Goal: Information Seeking & Learning: Check status

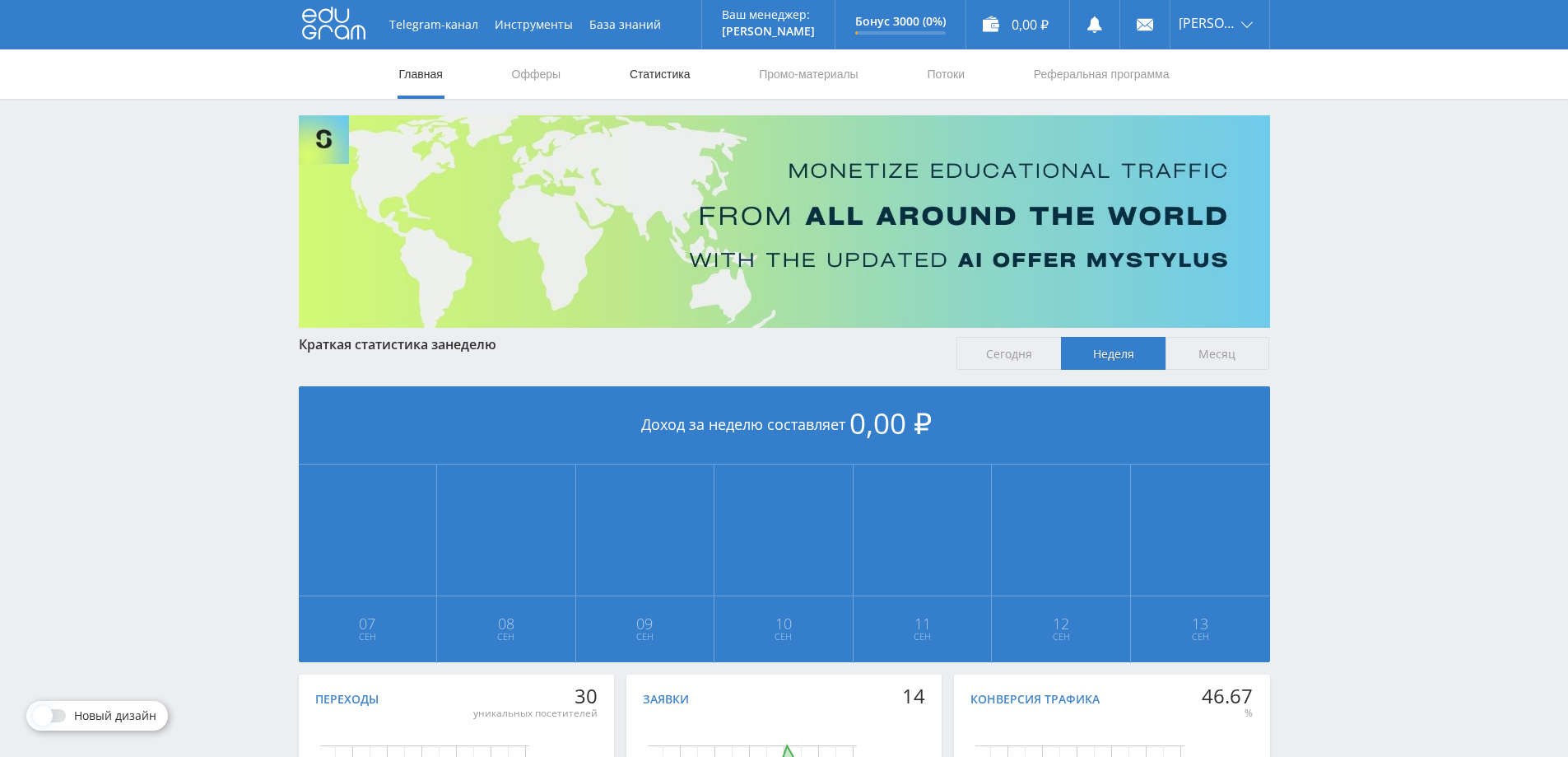
click at [676, 76] on link "Статистика" at bounding box center [660, 75] width 64 height 50
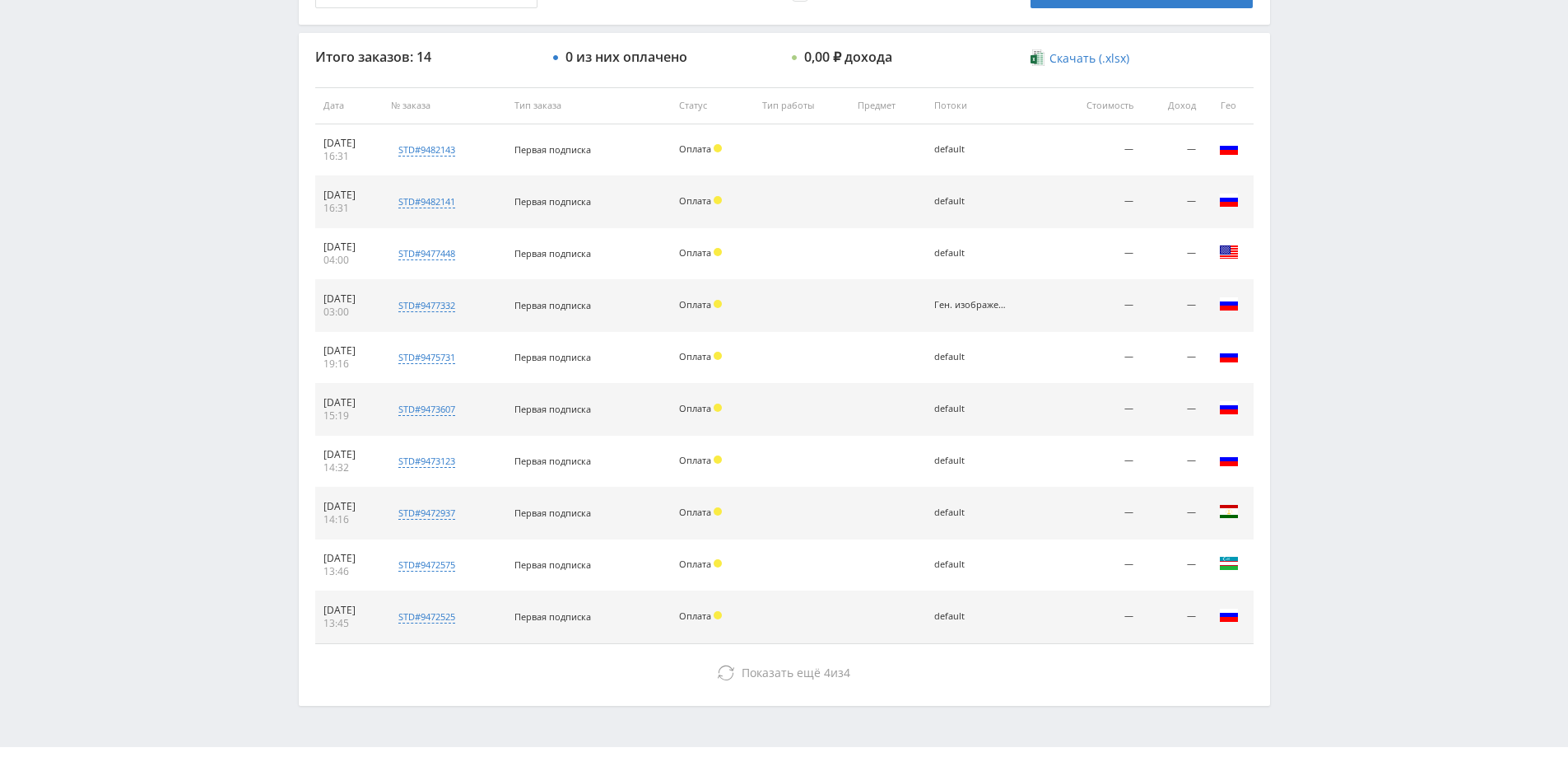
scroll to position [626, 0]
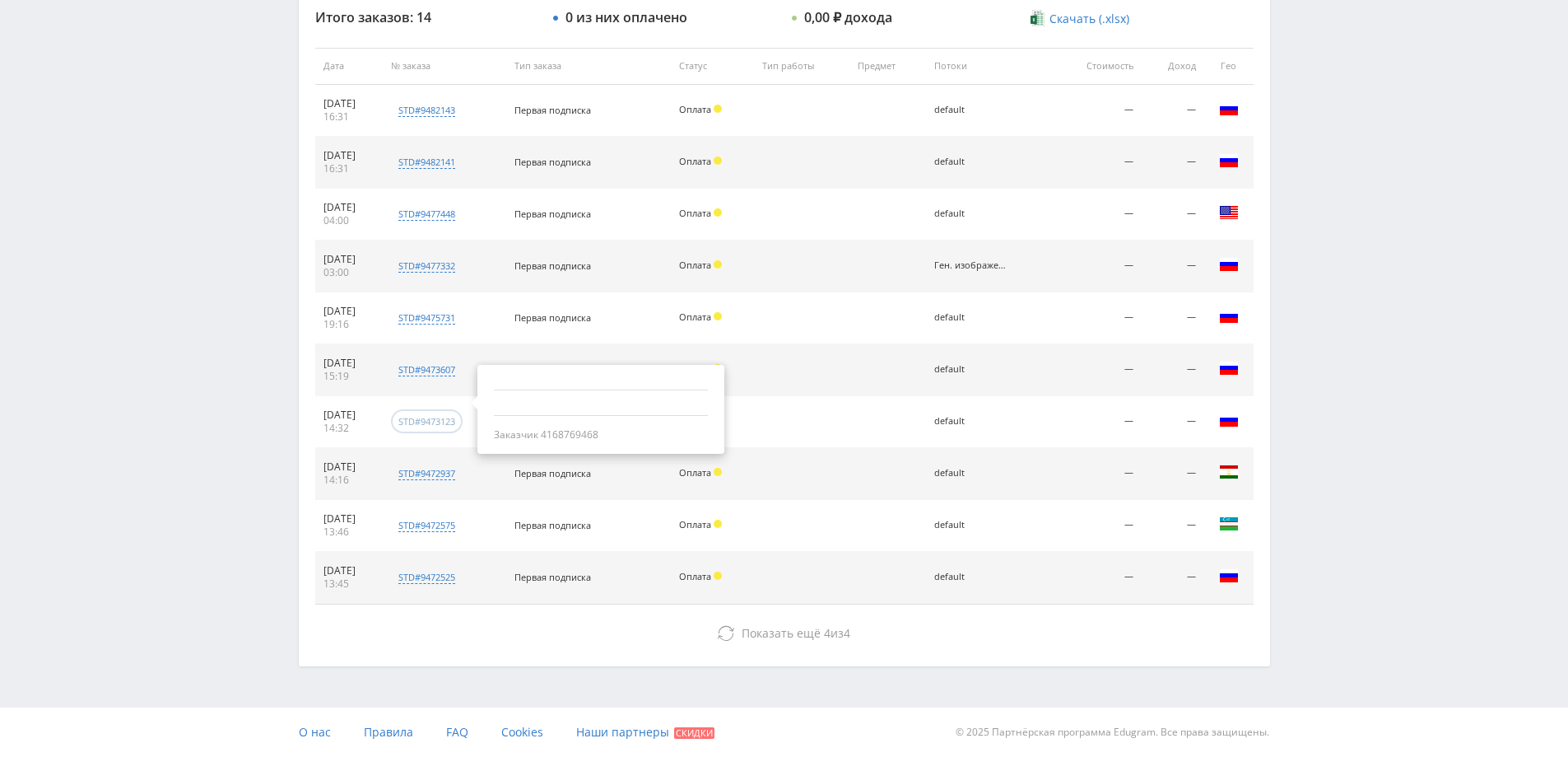
click at [436, 419] on div "std#9473123" at bounding box center [426, 421] width 57 height 12
click at [711, 423] on span "Оплата" at bounding box center [695, 420] width 32 height 12
click at [722, 421] on span at bounding box center [718, 419] width 8 height 8
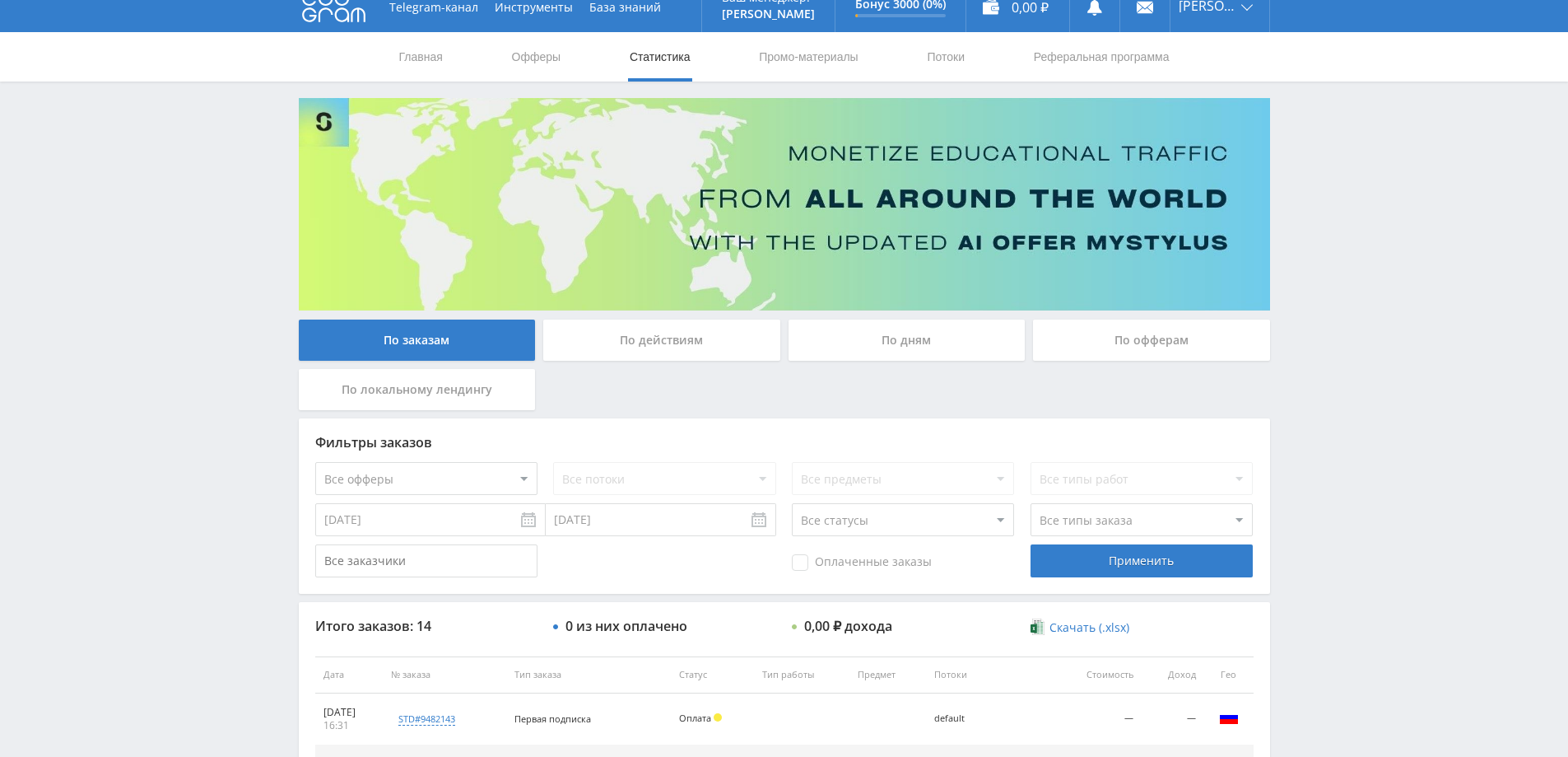
scroll to position [0, 0]
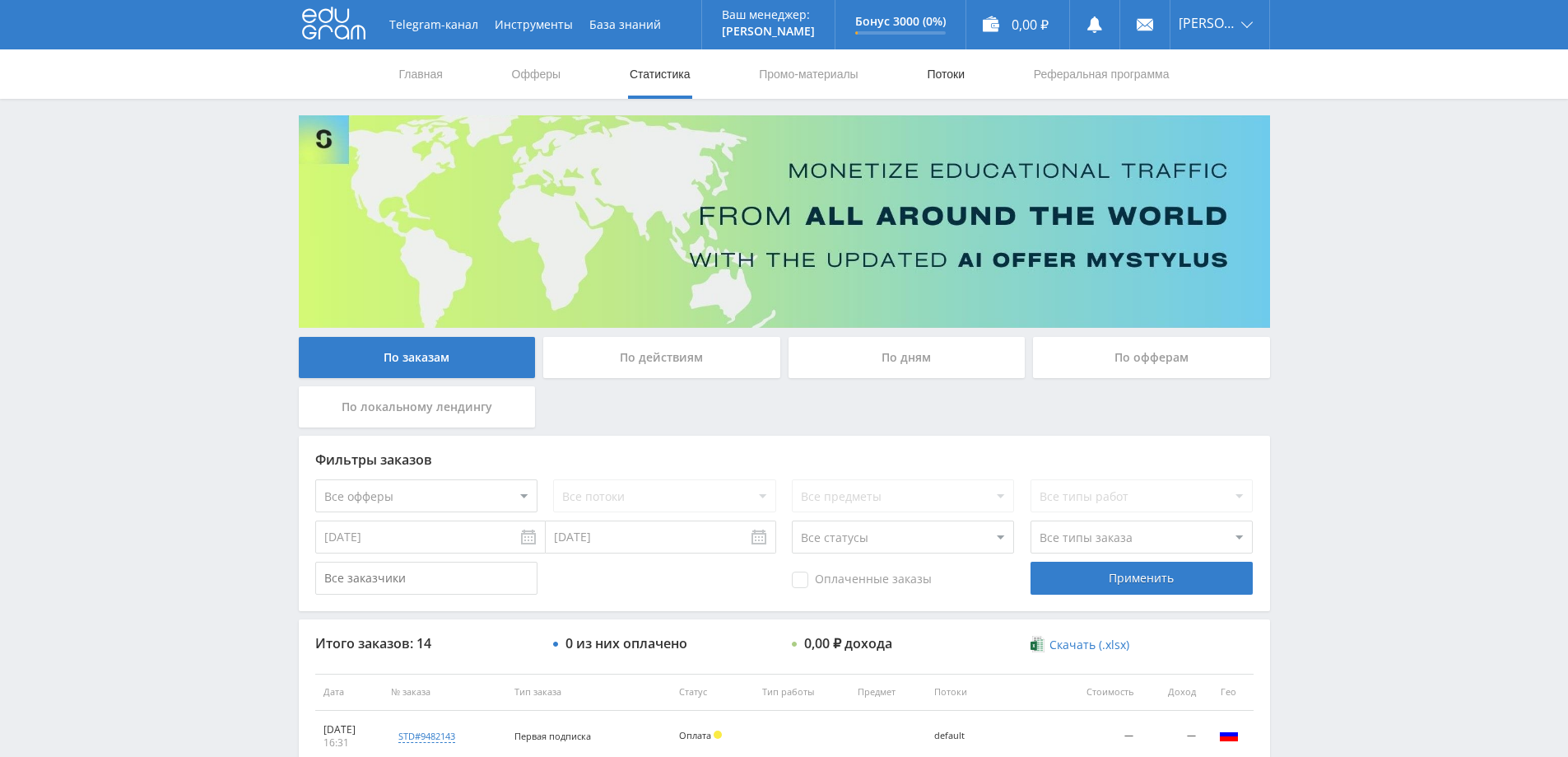
click at [960, 73] on link "Потоки" at bounding box center [945, 75] width 41 height 50
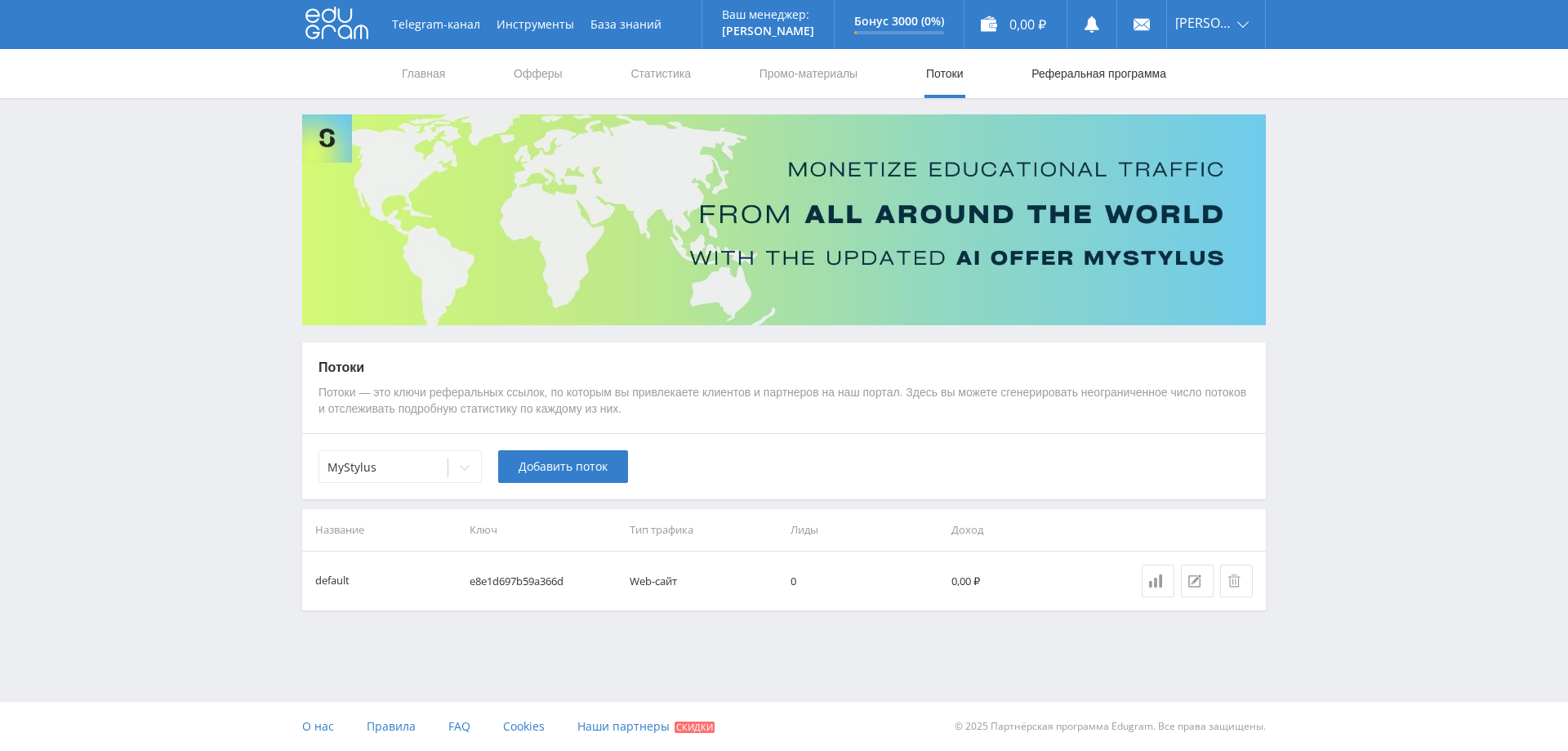
click at [1094, 73] on link "Реферальная программа" at bounding box center [1099, 74] width 138 height 49
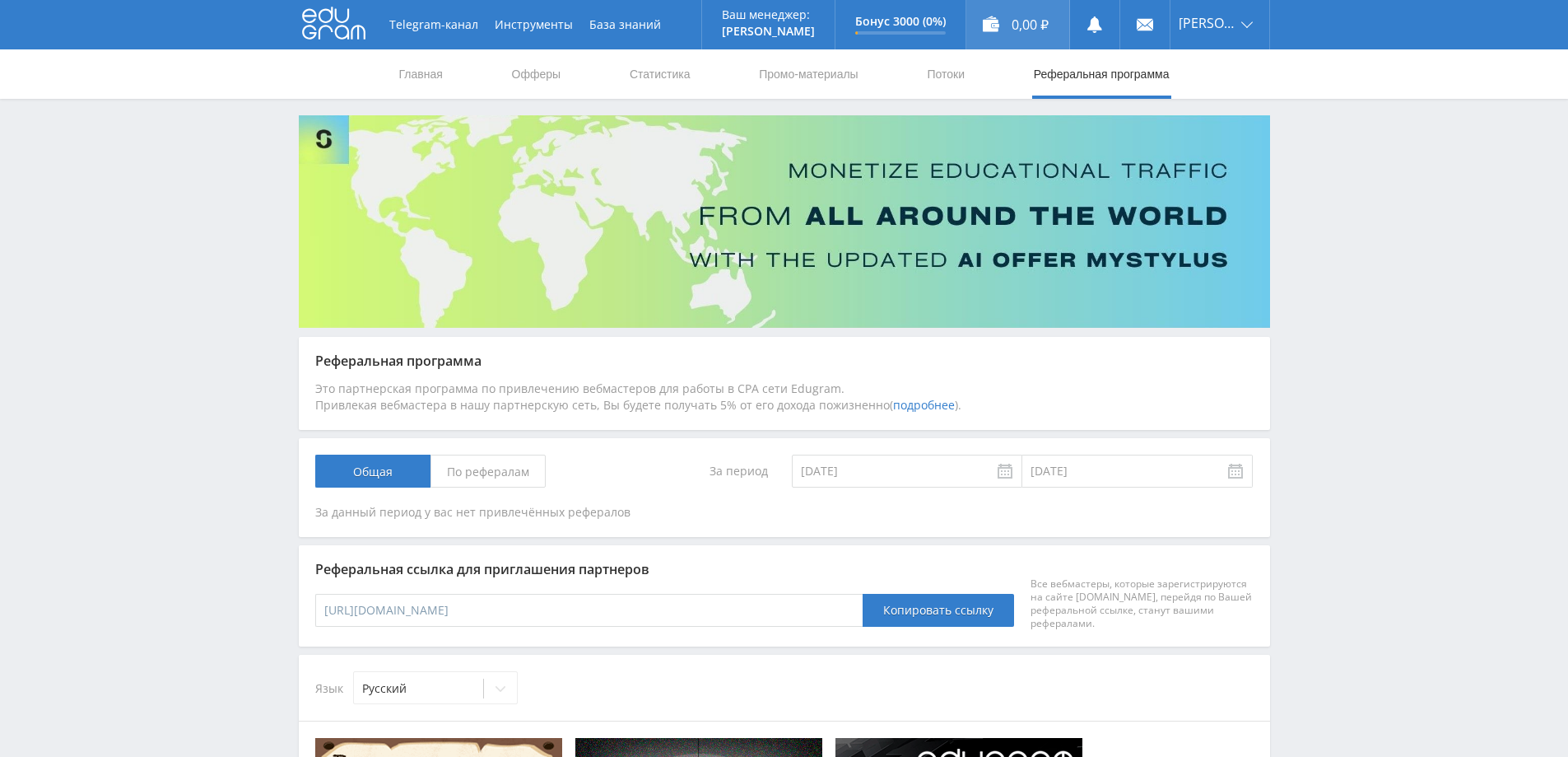
click at [1016, 27] on div "0,00 ₽" at bounding box center [1017, 25] width 103 height 50
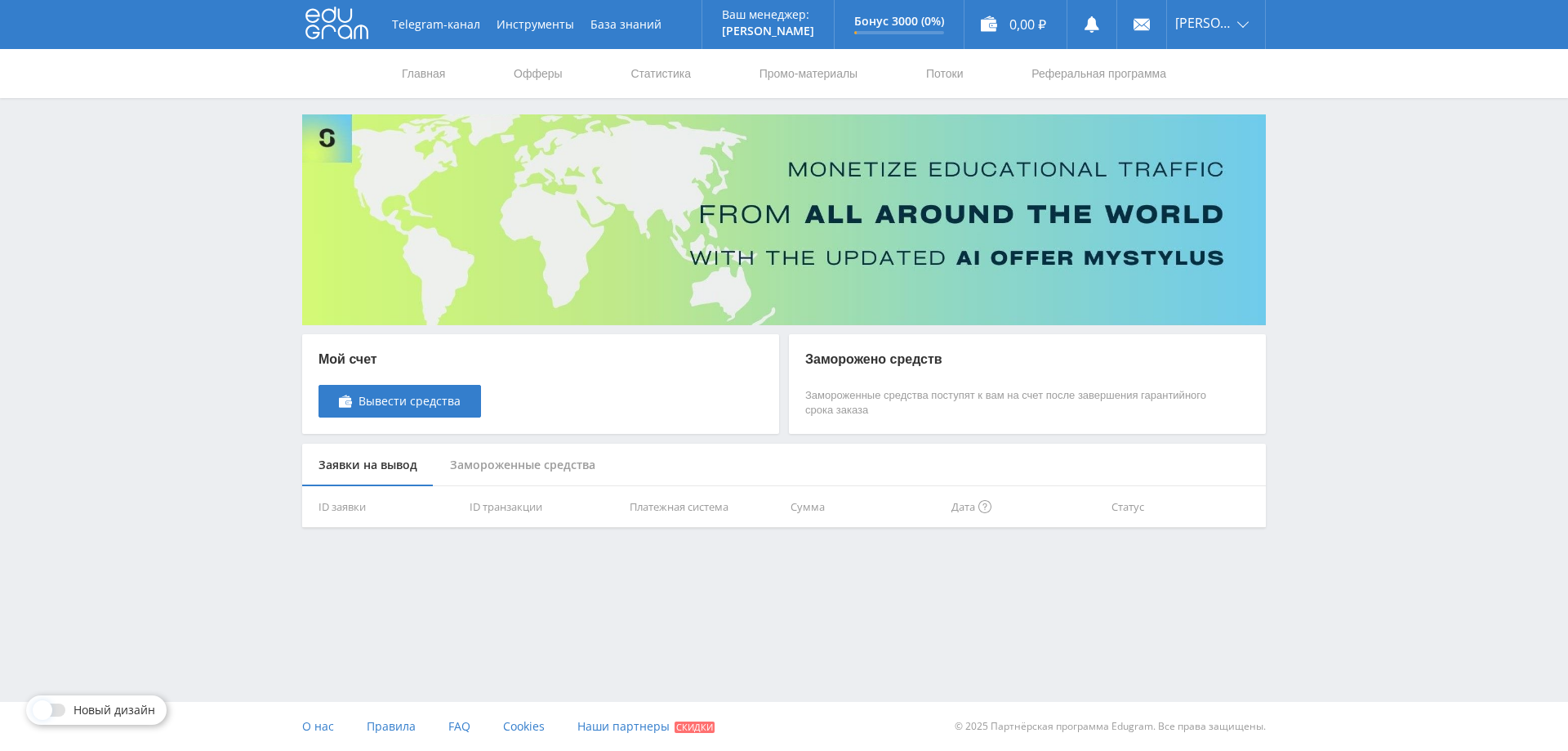
click at [534, 467] on div "Замороженные средства" at bounding box center [523, 465] width 178 height 43
click at [412, 469] on div "Заявки на вывод" at bounding box center [368, 465] width 131 height 43
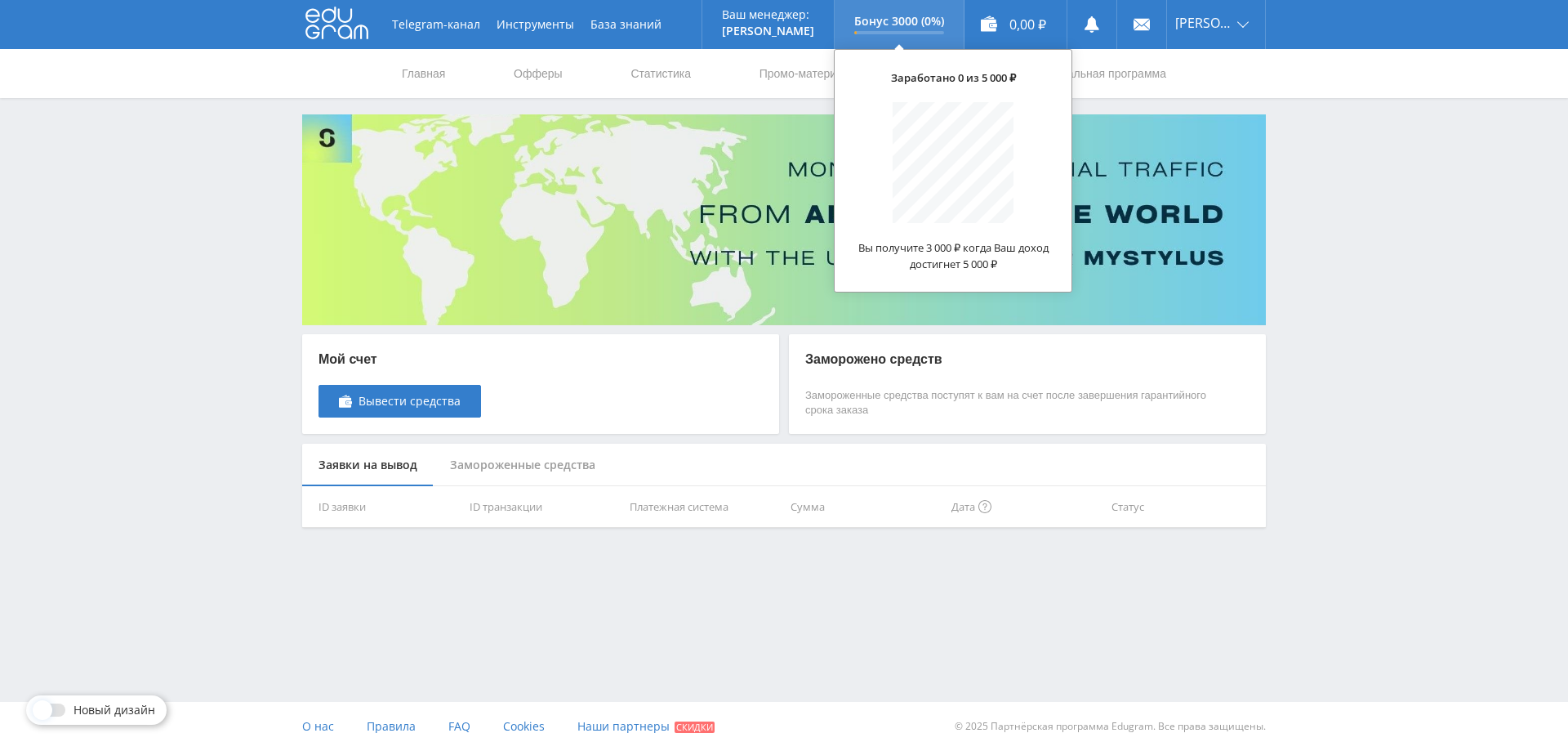
click at [877, 15] on p "Бонус 3000 (0%)" at bounding box center [898, 21] width 90 height 13
click at [917, 22] on p "Бонус 3000 (0%)" at bounding box center [898, 21] width 90 height 13
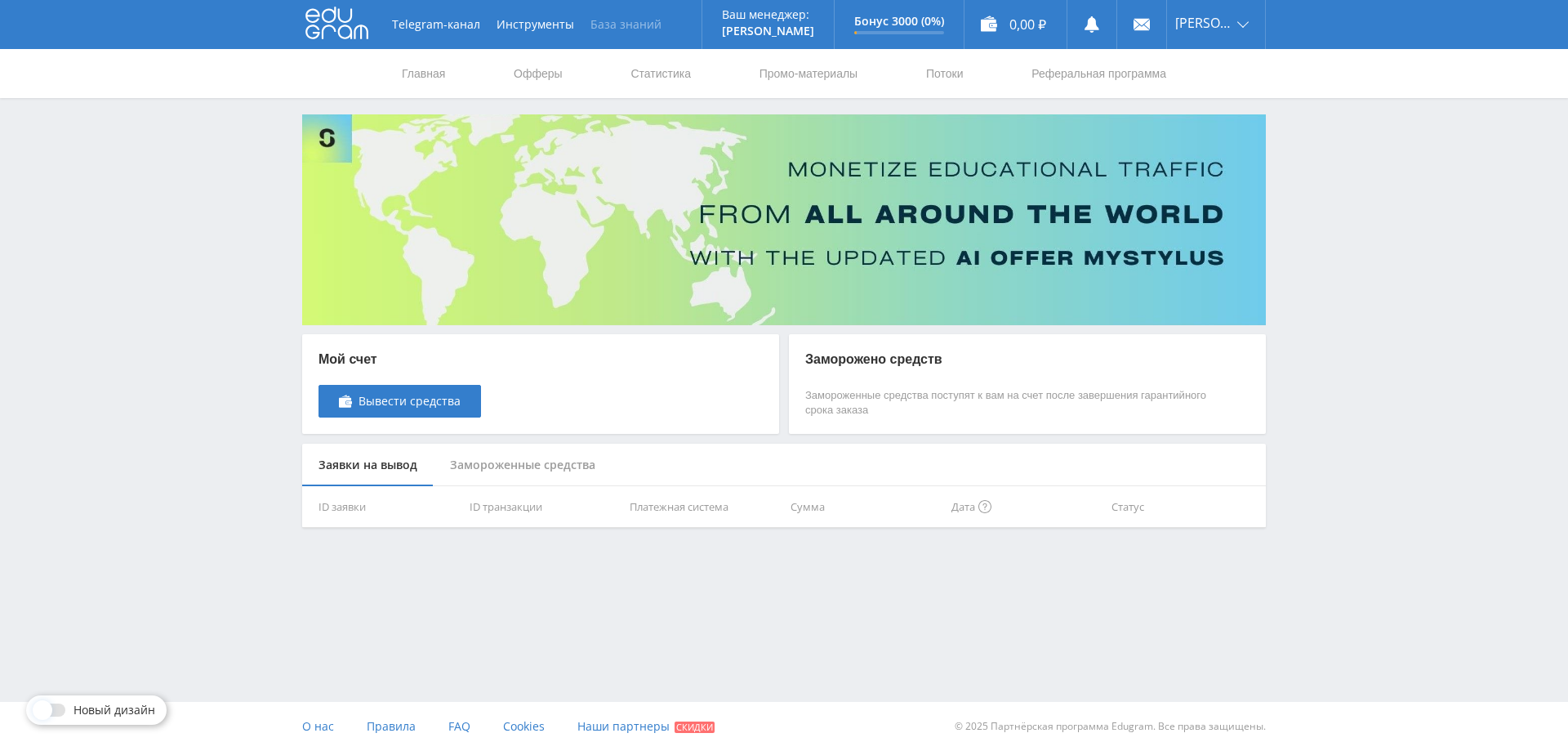
click at [626, 28] on link "База знаний" at bounding box center [625, 25] width 87 height 49
click at [651, 73] on link "Статистика" at bounding box center [660, 74] width 63 height 49
